Goal: Task Accomplishment & Management: Use online tool/utility

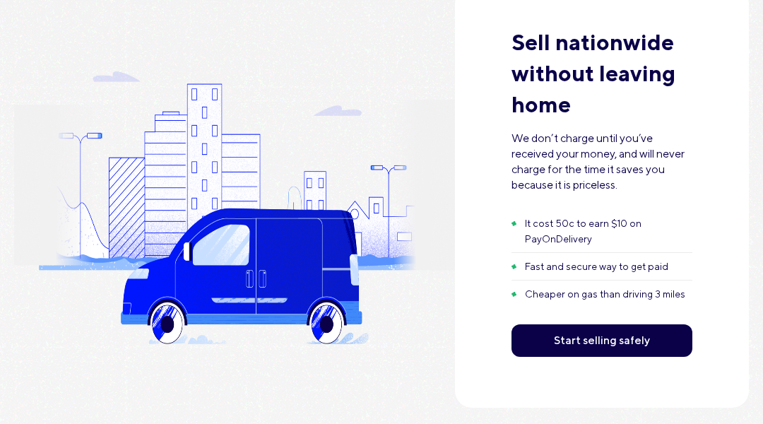
scroll to position [2916, 0]
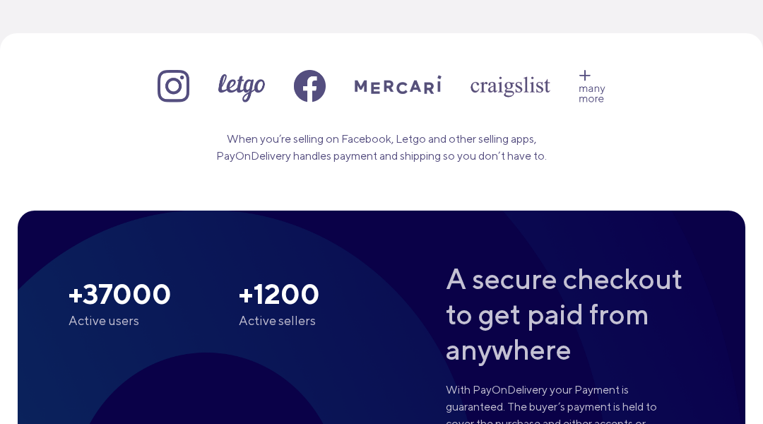
scroll to position [2566, 0]
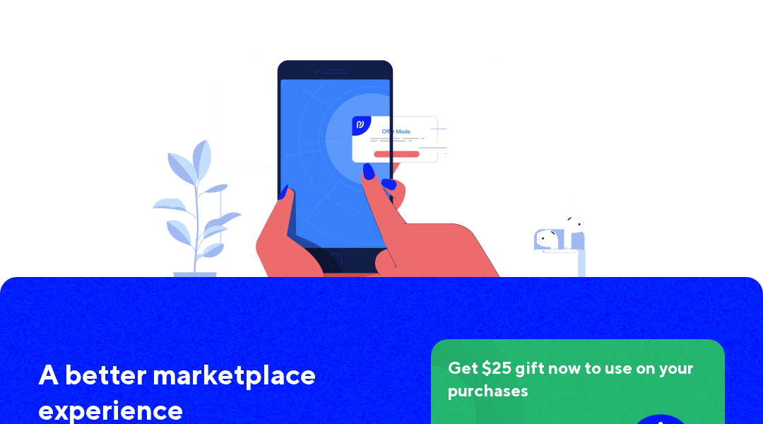
scroll to position [3713, 0]
